Goal: Information Seeking & Learning: Compare options

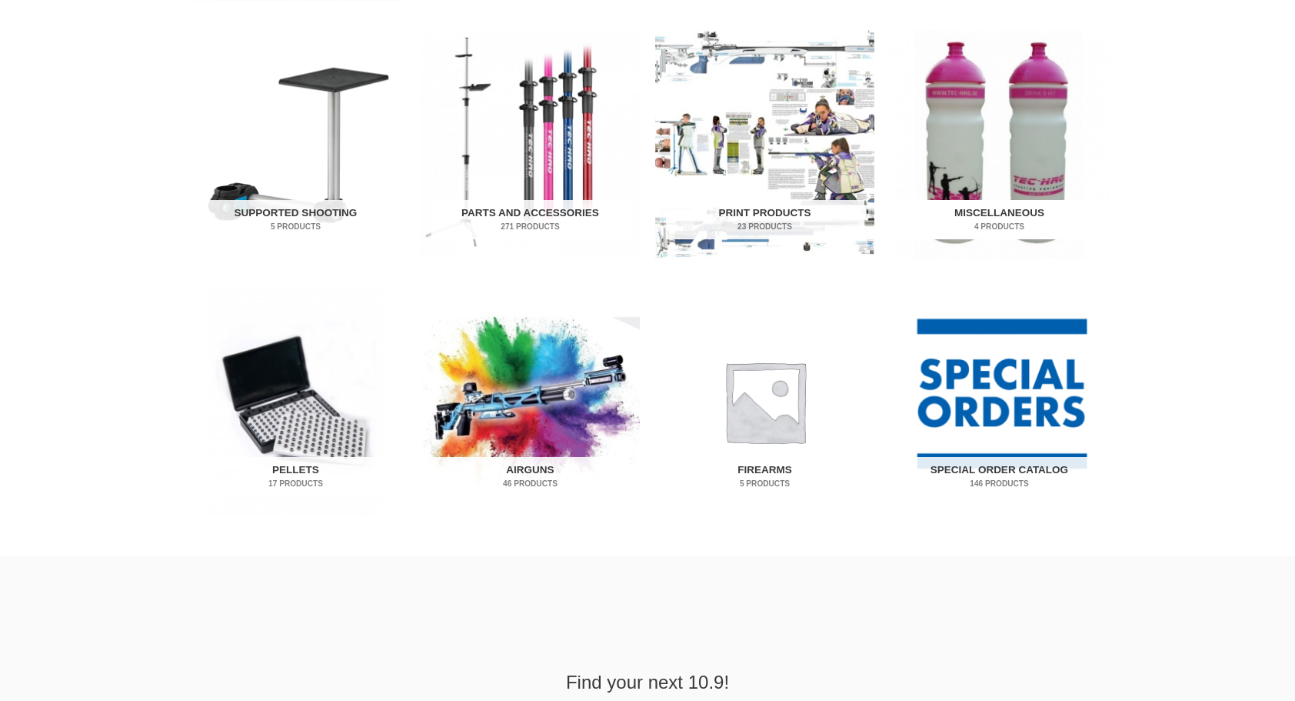
scroll to position [790, 0]
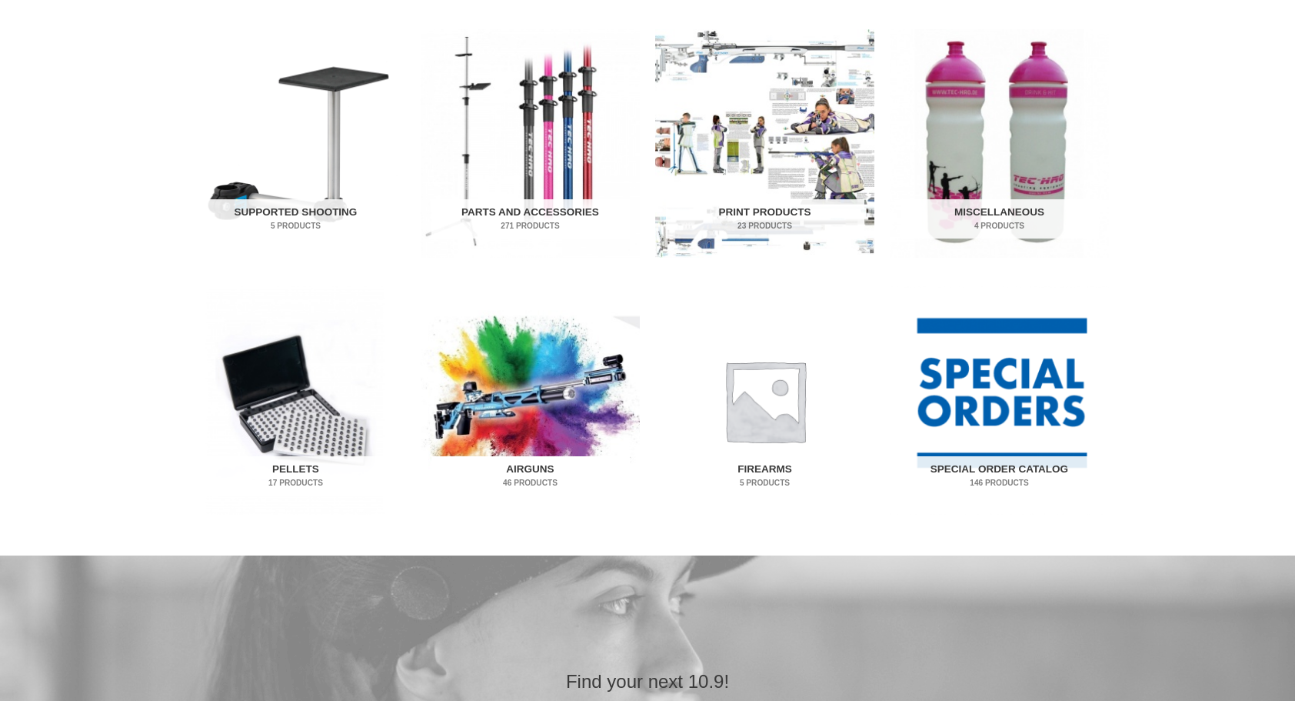
click at [574, 412] on img "Visit product category Airguns" at bounding box center [530, 400] width 219 height 228
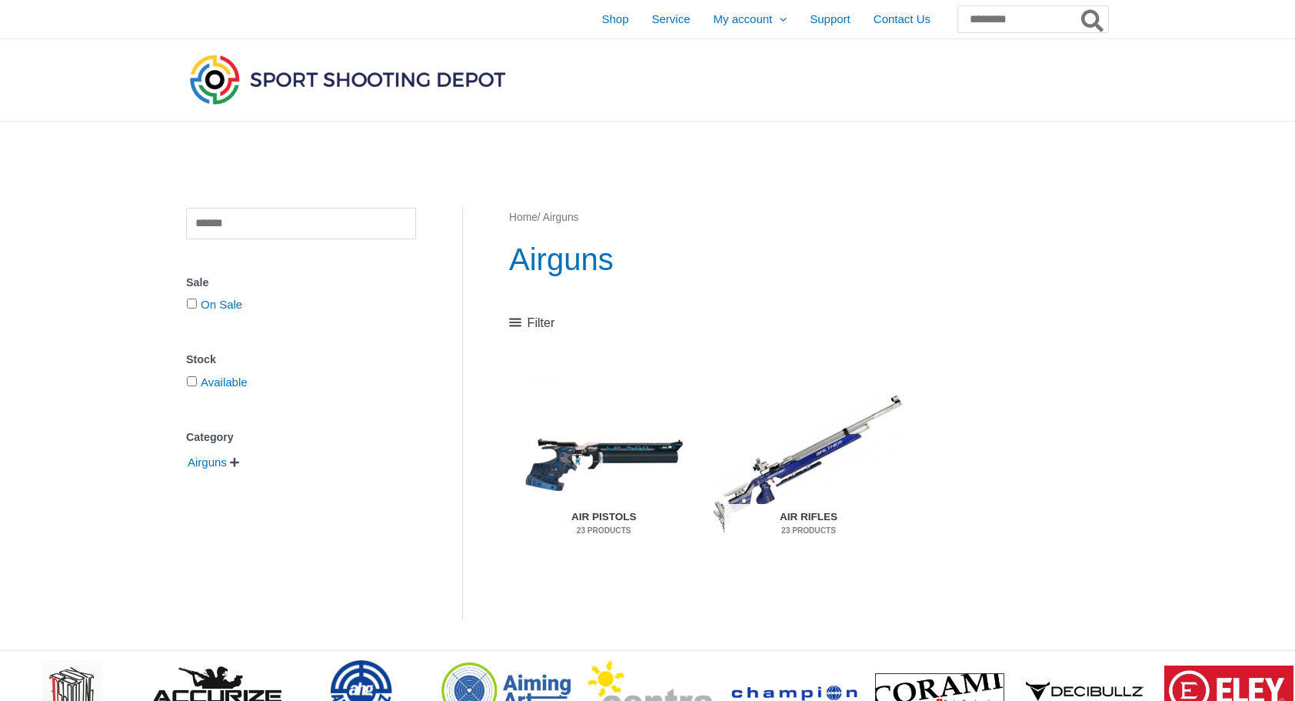
click at [638, 446] on img "Visit product category Air Pistols" at bounding box center [603, 463] width 189 height 198
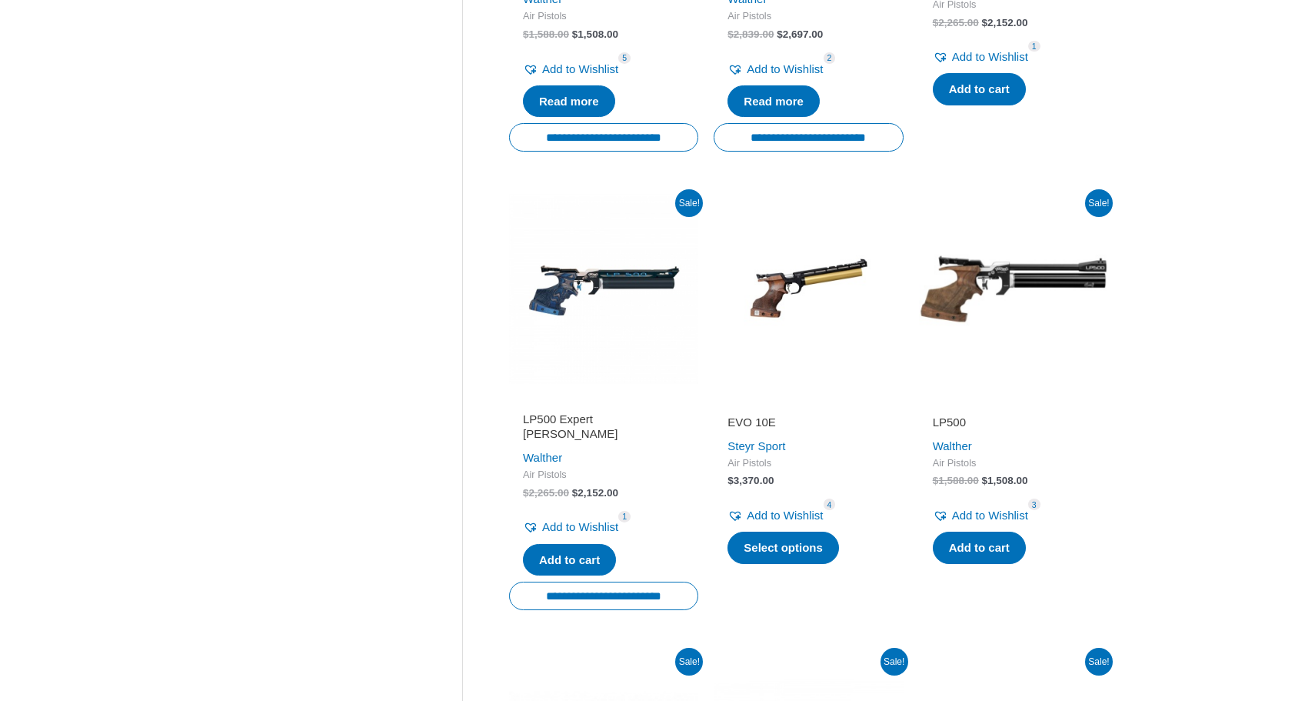
scroll to position [677, 0]
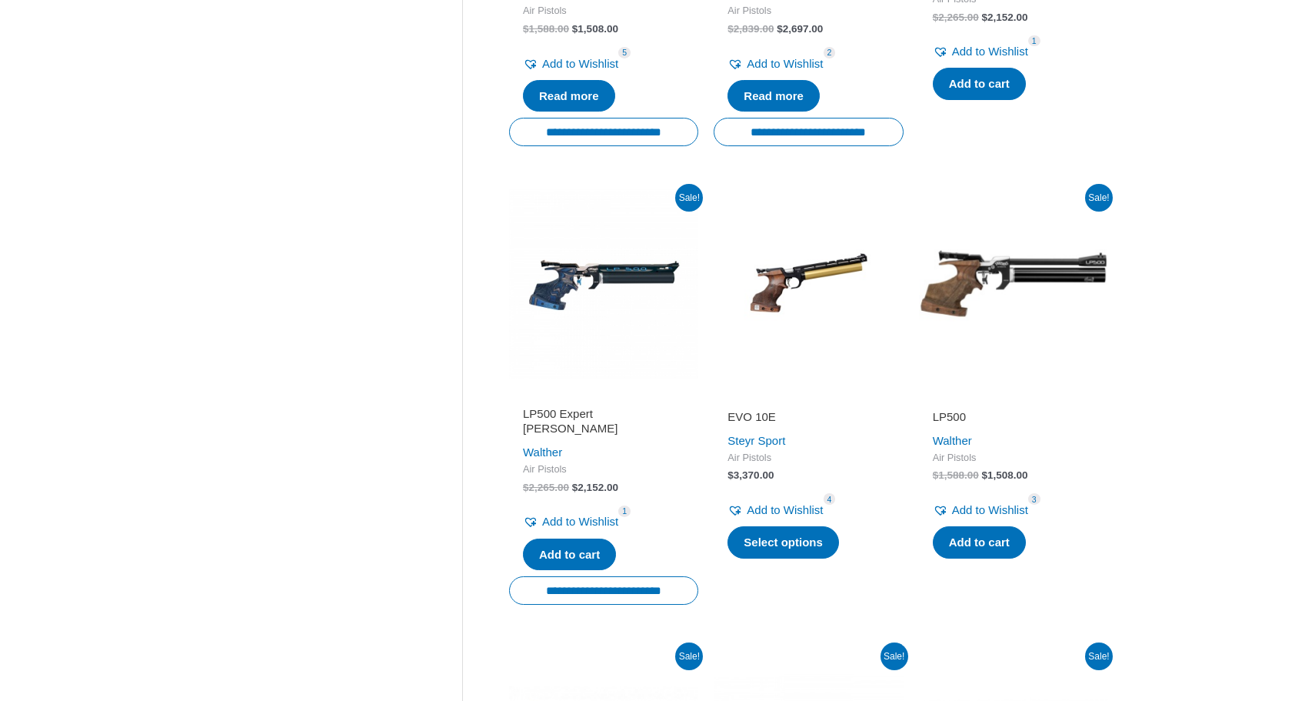
click at [626, 276] on img at bounding box center [603, 282] width 189 height 189
click at [1061, 274] on img at bounding box center [1013, 282] width 189 height 189
